Goal: Task Accomplishment & Management: Manage account settings

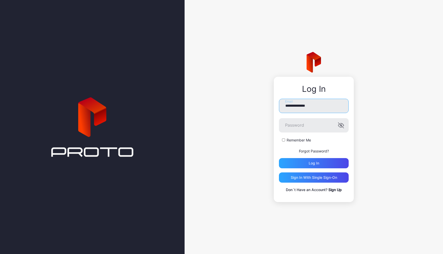
type input "**********"
click at [314, 163] on button "Log in" at bounding box center [314, 163] width 70 height 10
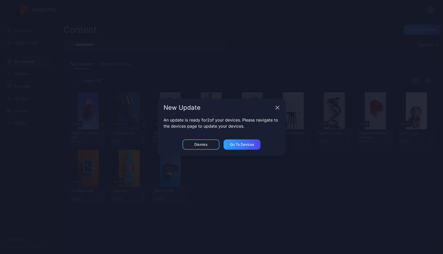
click at [204, 145] on div "Dismiss" at bounding box center [200, 145] width 13 height 4
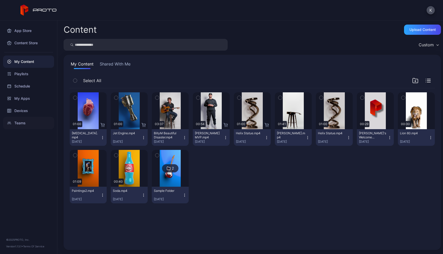
click at [23, 129] on div "Teams" at bounding box center [28, 123] width 51 height 12
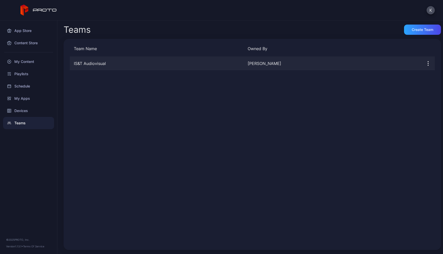
click at [118, 65] on div "IS&T Audiovisual" at bounding box center [157, 63] width 174 height 6
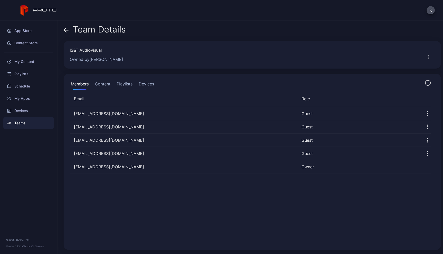
click at [425, 81] on icon "button" at bounding box center [428, 83] width 6 height 6
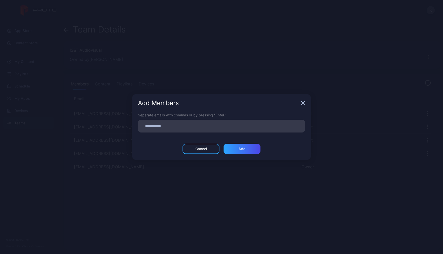
click at [192, 126] on input at bounding box center [221, 126] width 161 height 7
type input "**********"
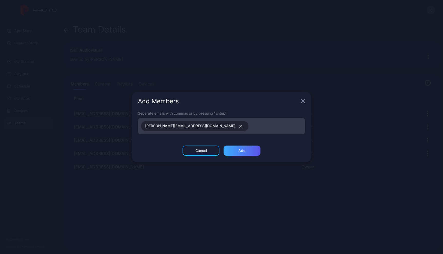
click at [243, 149] on div "Add" at bounding box center [241, 151] width 7 height 4
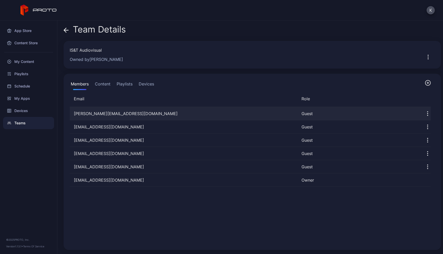
click at [424, 113] on icon "button" at bounding box center [427, 114] width 6 height 6
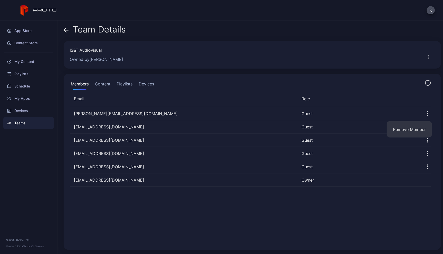
click at [413, 212] on div "[PERSON_NAME][EMAIL_ADDRESS][DOMAIN_NAME] Guest [EMAIL_ADDRESS][DOMAIN_NAME] Gu…" at bounding box center [250, 175] width 369 height 145
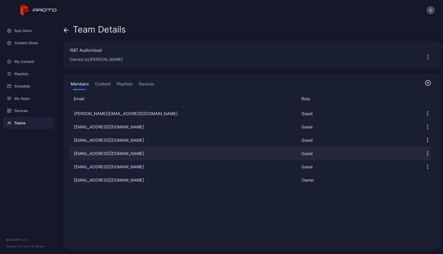
click at [424, 153] on icon "button" at bounding box center [427, 154] width 6 height 6
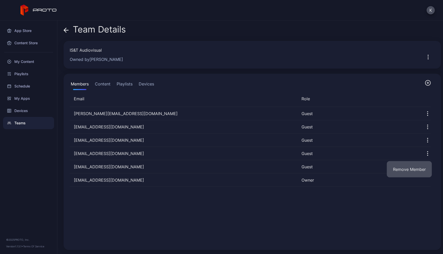
click at [410, 169] on button "Remove Member" at bounding box center [409, 169] width 45 height 16
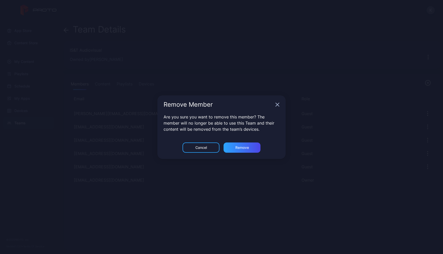
click at [276, 107] on icon "button" at bounding box center [277, 105] width 4 height 4
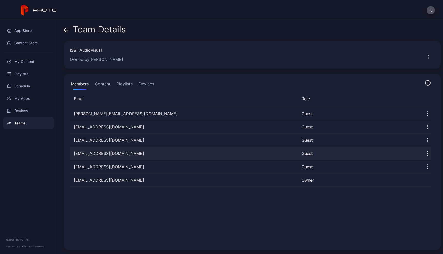
click at [424, 154] on icon "button" at bounding box center [427, 154] width 6 height 6
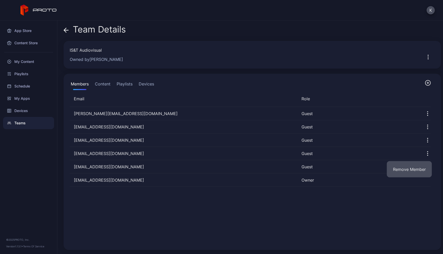
click at [415, 168] on button "Remove Member" at bounding box center [409, 169] width 45 height 16
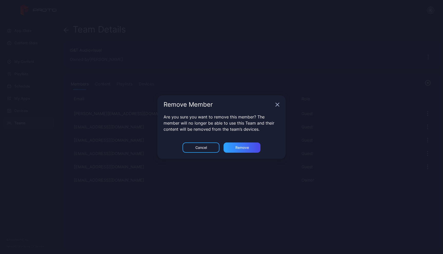
click at [211, 147] on div "Cancel" at bounding box center [200, 148] width 37 height 10
